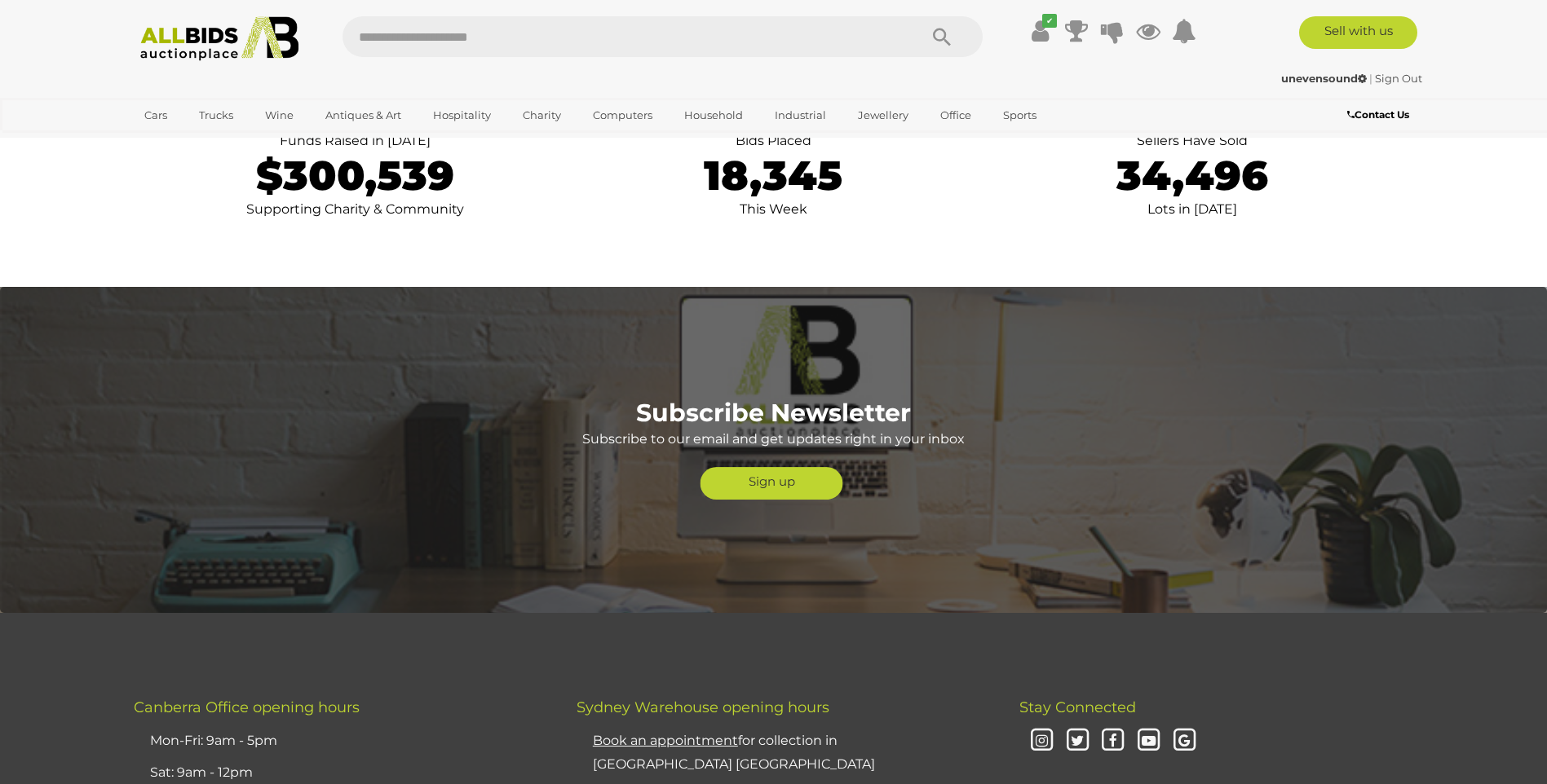
scroll to position [3726, 0]
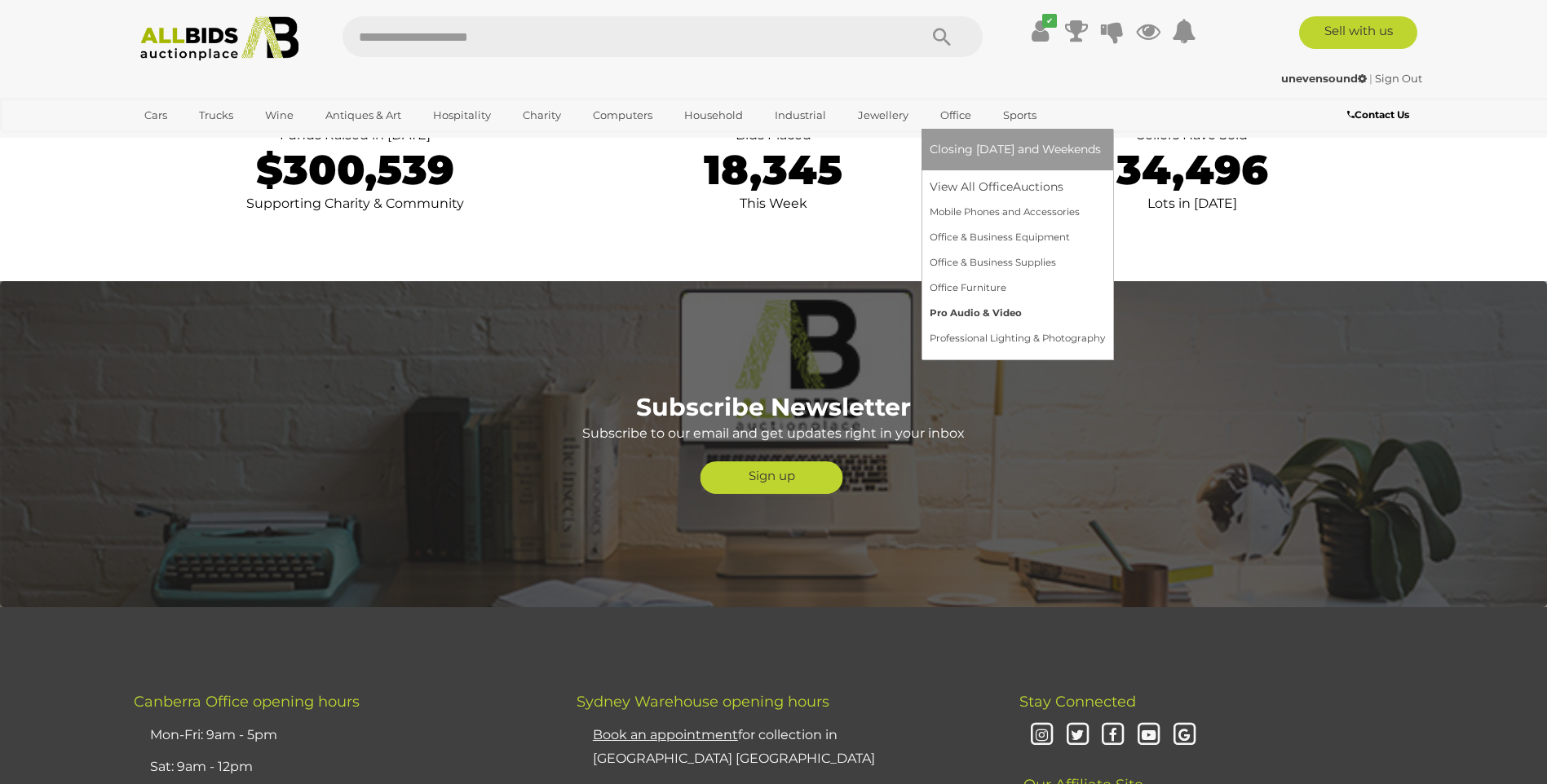
click at [977, 312] on link "Pro Audio & Video" at bounding box center [1017, 314] width 176 height 26
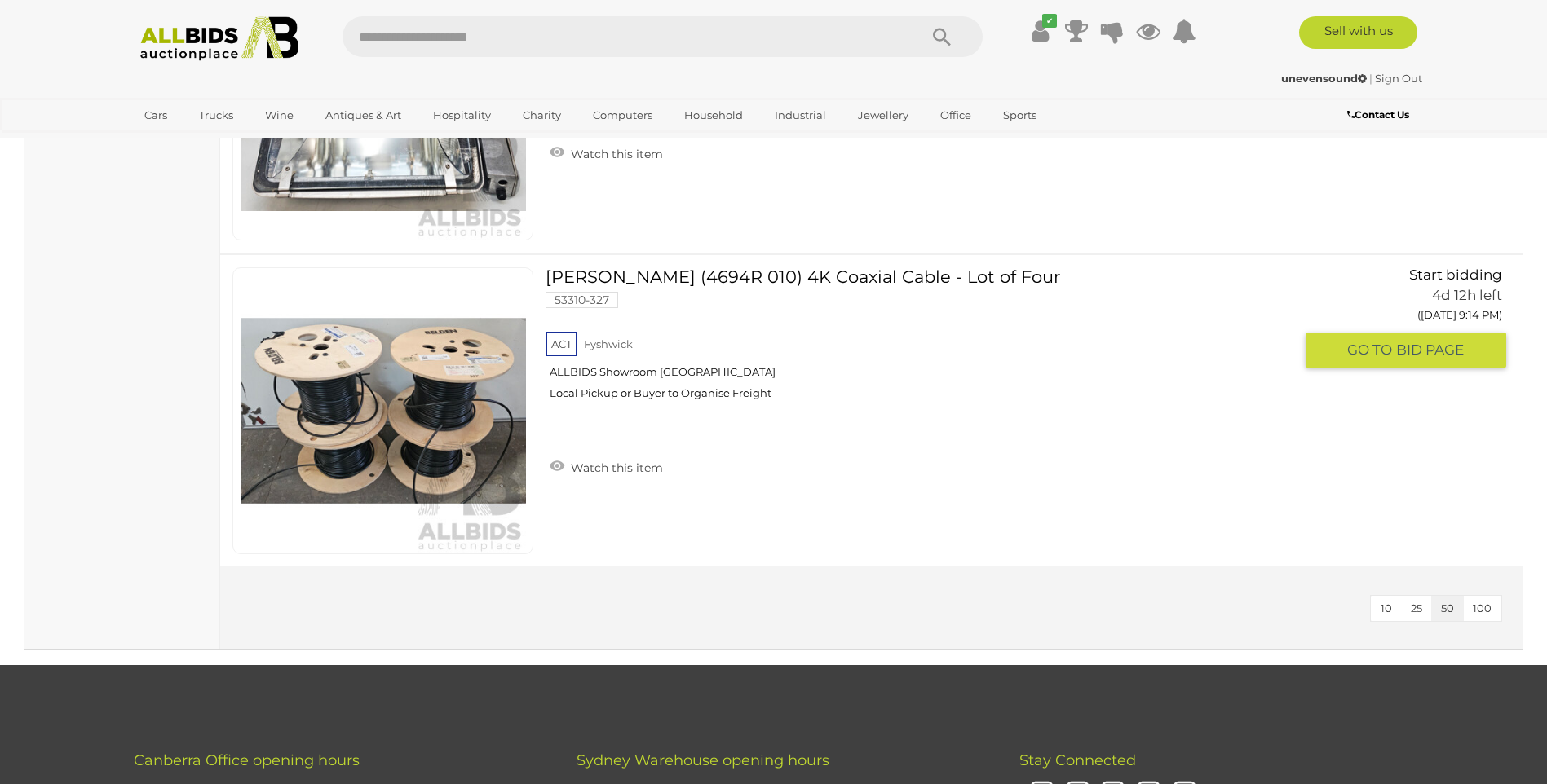
scroll to position [15183, 0]
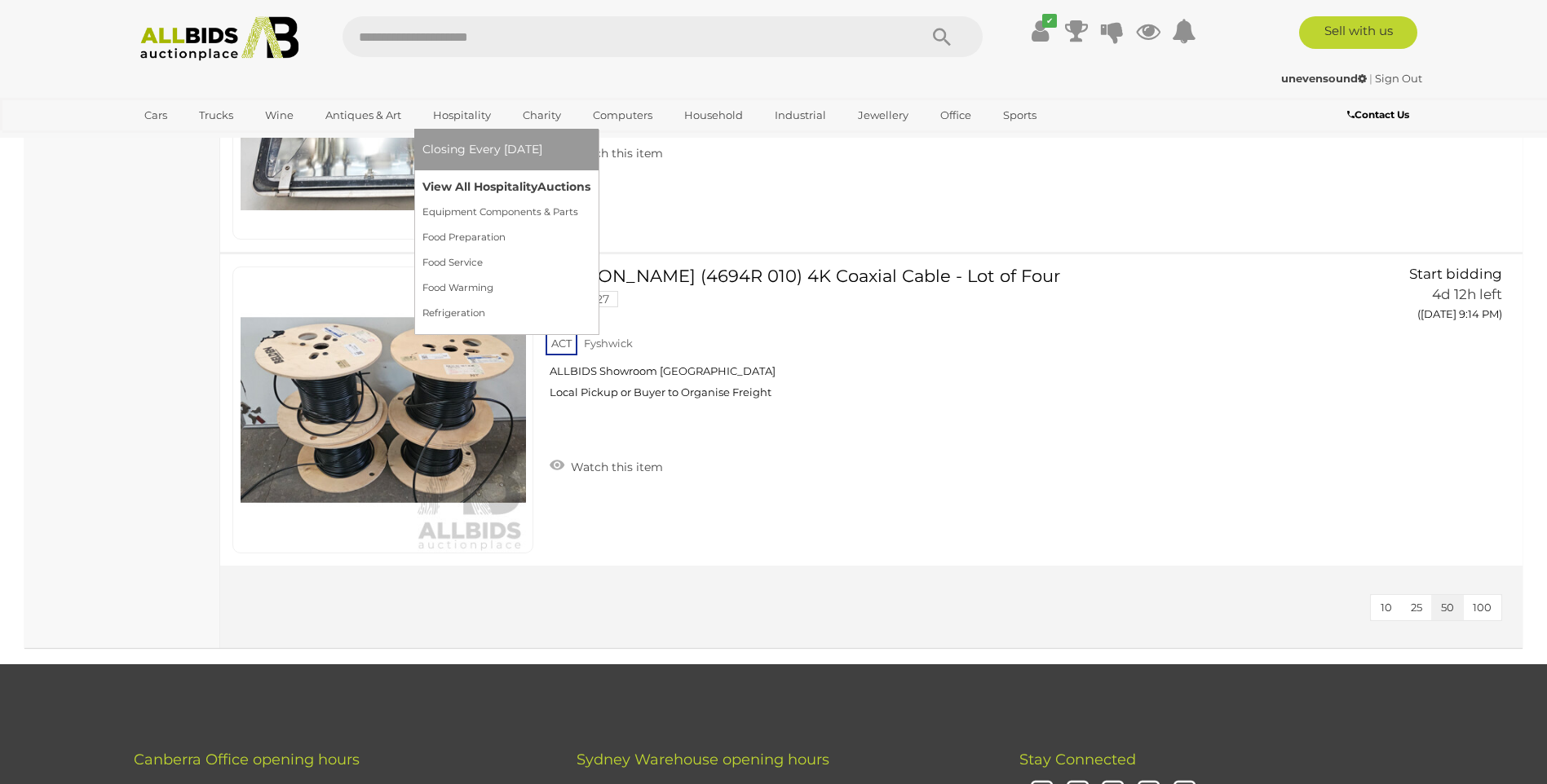
click at [500, 188] on link "View All Hospitality Auctions" at bounding box center [506, 187] width 168 height 26
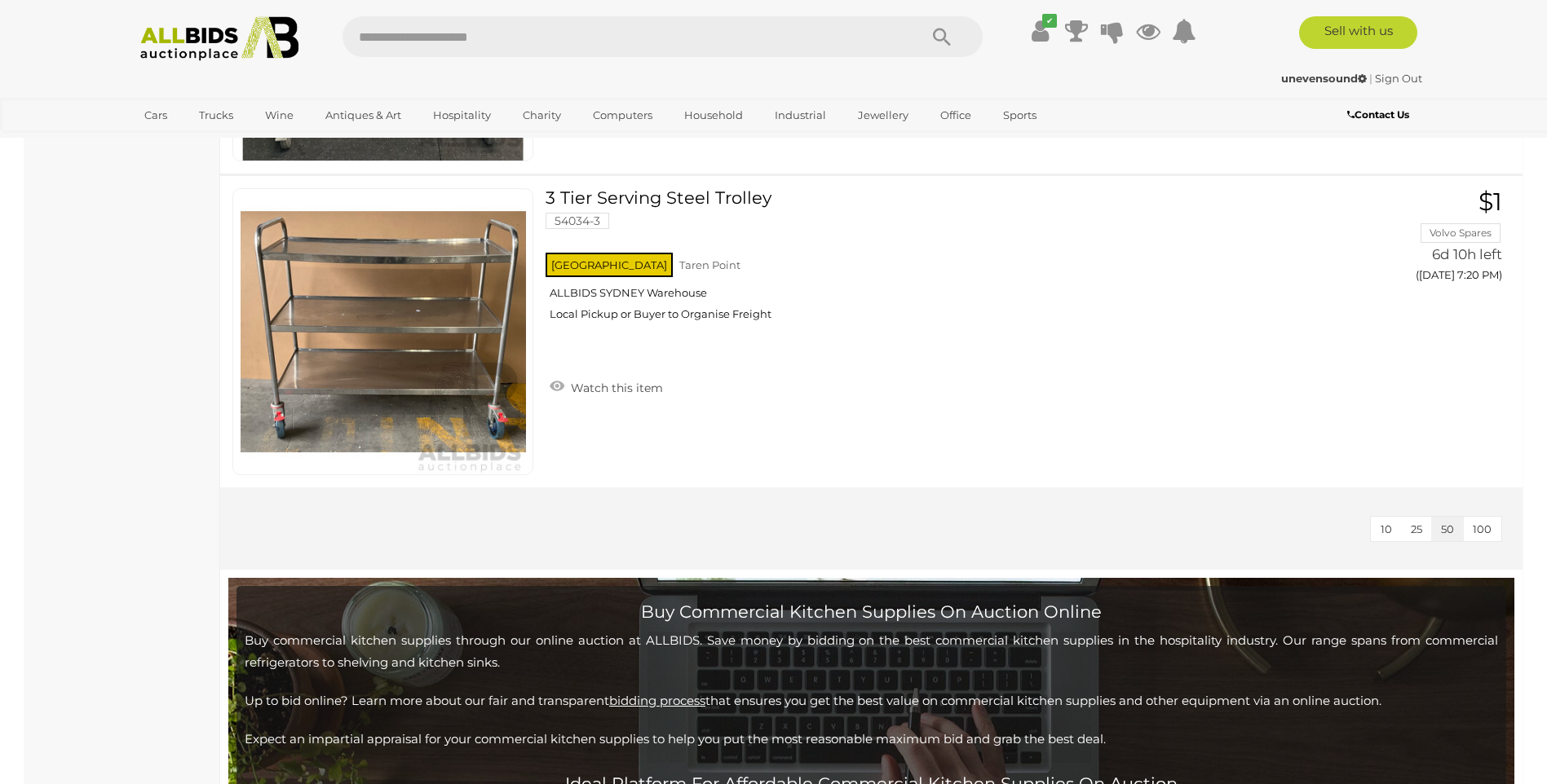
scroll to position [7620, 0]
